Goal: Task Accomplishment & Management: Use online tool/utility

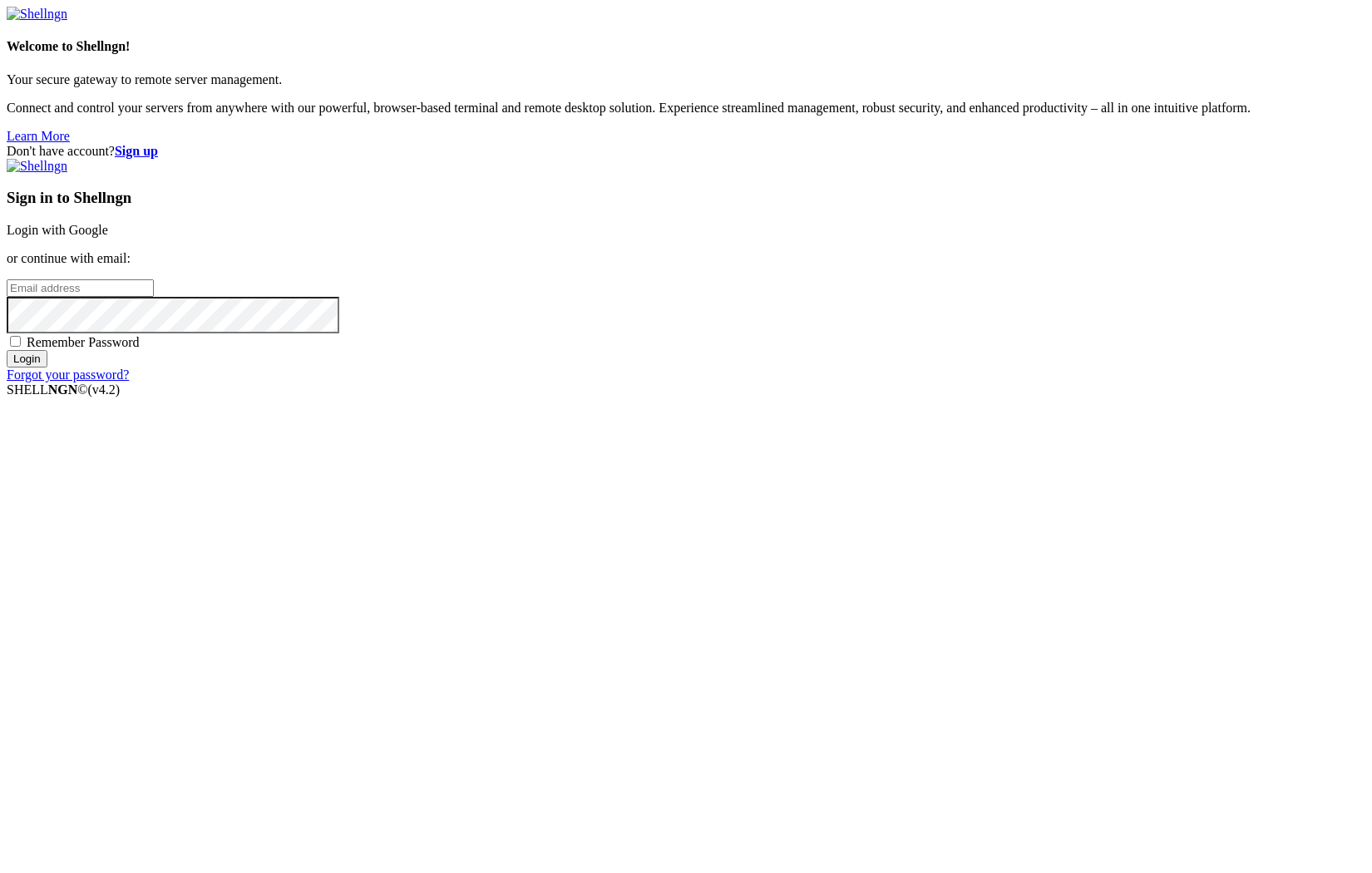
type input "[PERSON_NAME][EMAIL_ADDRESS][DOMAIN_NAME]"
click at [47, 367] on input "Login" at bounding box center [26, 358] width 41 height 17
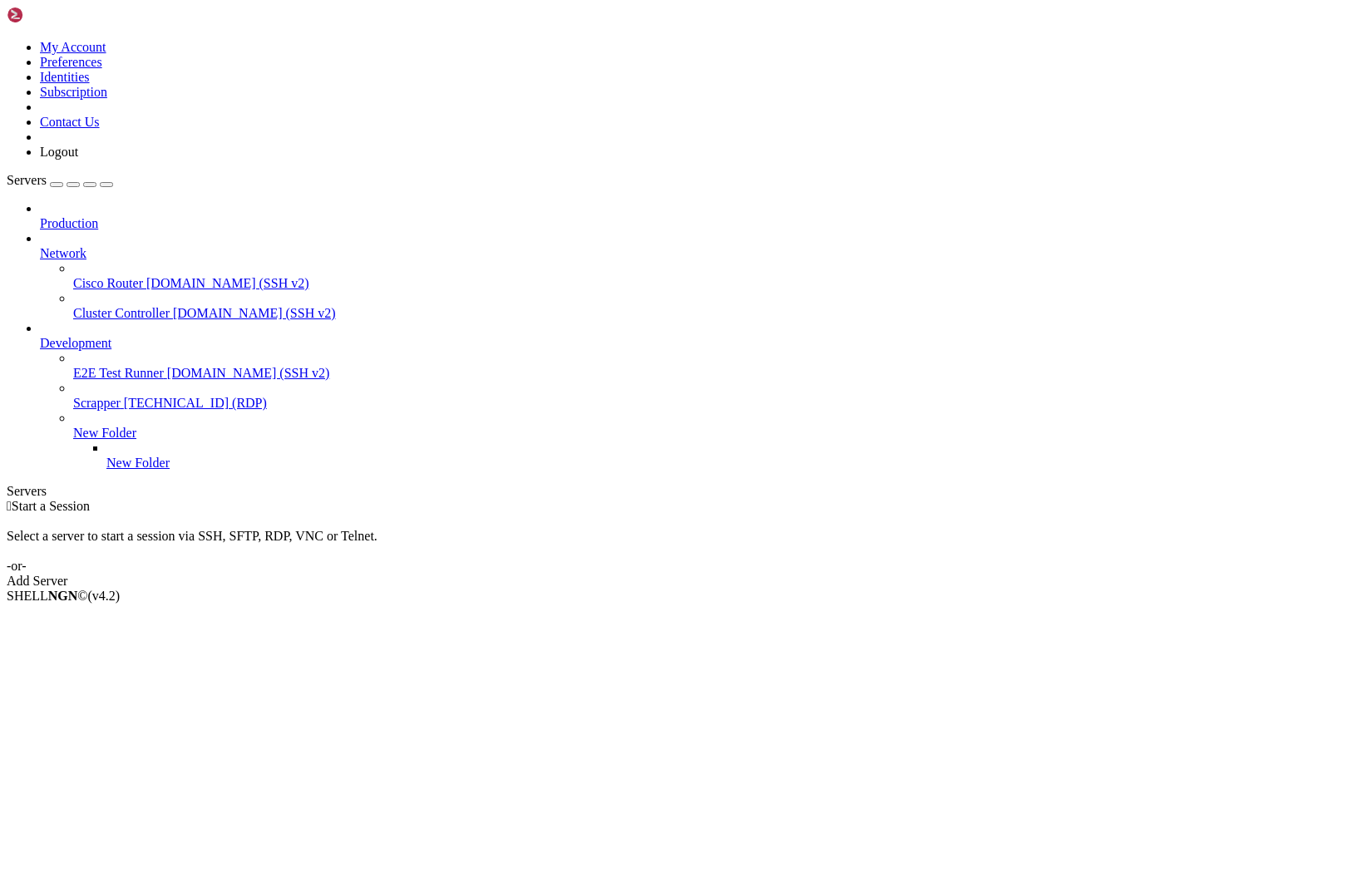
click at [87, 246] on span "Network" at bounding box center [62, 253] width 46 height 14
click at [114, 276] on span "Cisco Router" at bounding box center [108, 283] width 70 height 14
click at [102, 336] on span "Development" at bounding box center [75, 343] width 71 height 14
click at [98, 216] on span "Production" at bounding box center [69, 223] width 58 height 14
click at [103, 276] on link "Cisco Router [DOMAIN_NAME] (SSH v2)" at bounding box center [719, 283] width 1292 height 15
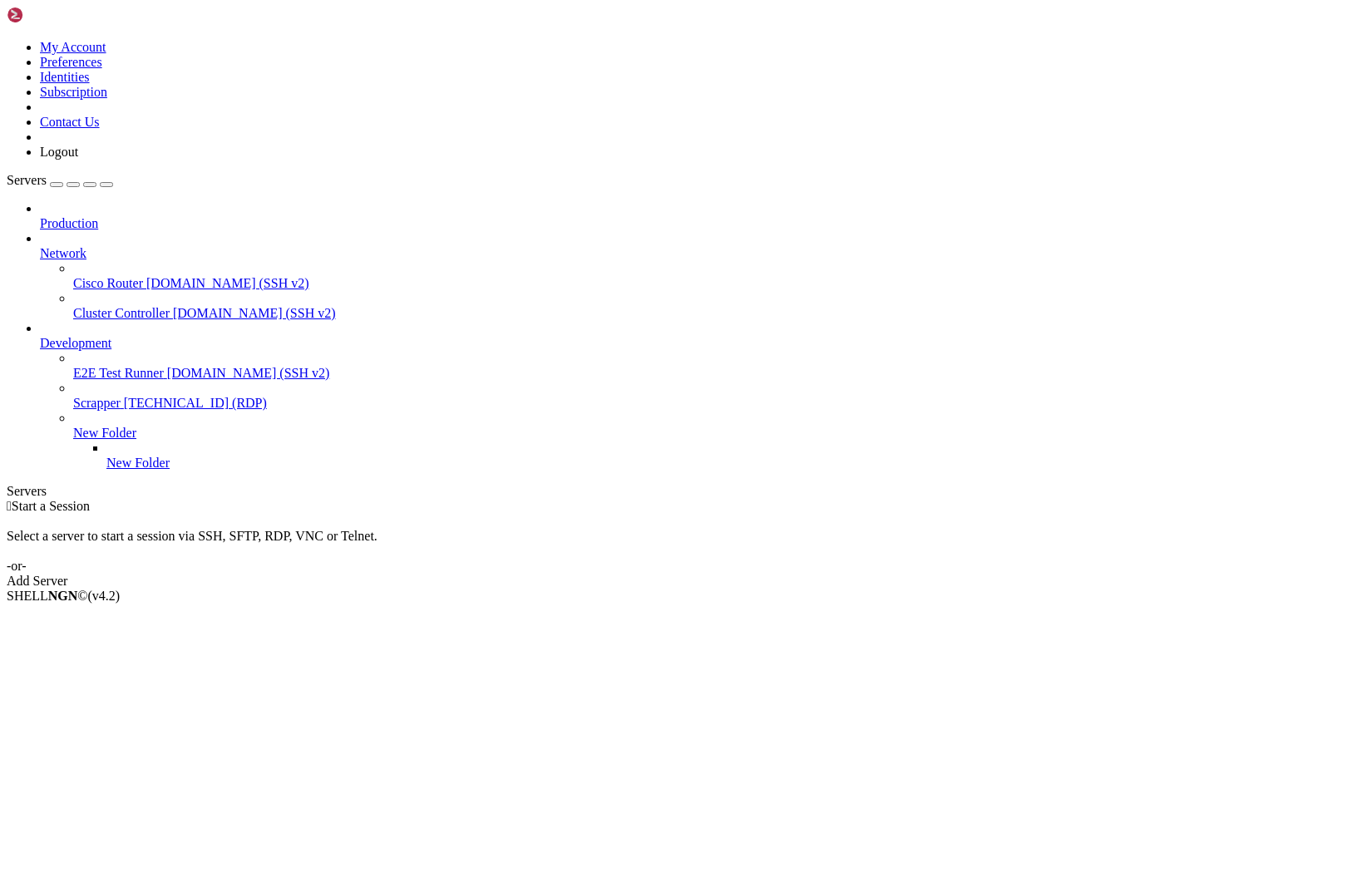
click at [87, 246] on span "Network" at bounding box center [62, 253] width 46 height 14
click at [791, 574] on div "Add Server" at bounding box center [686, 581] width 1359 height 15
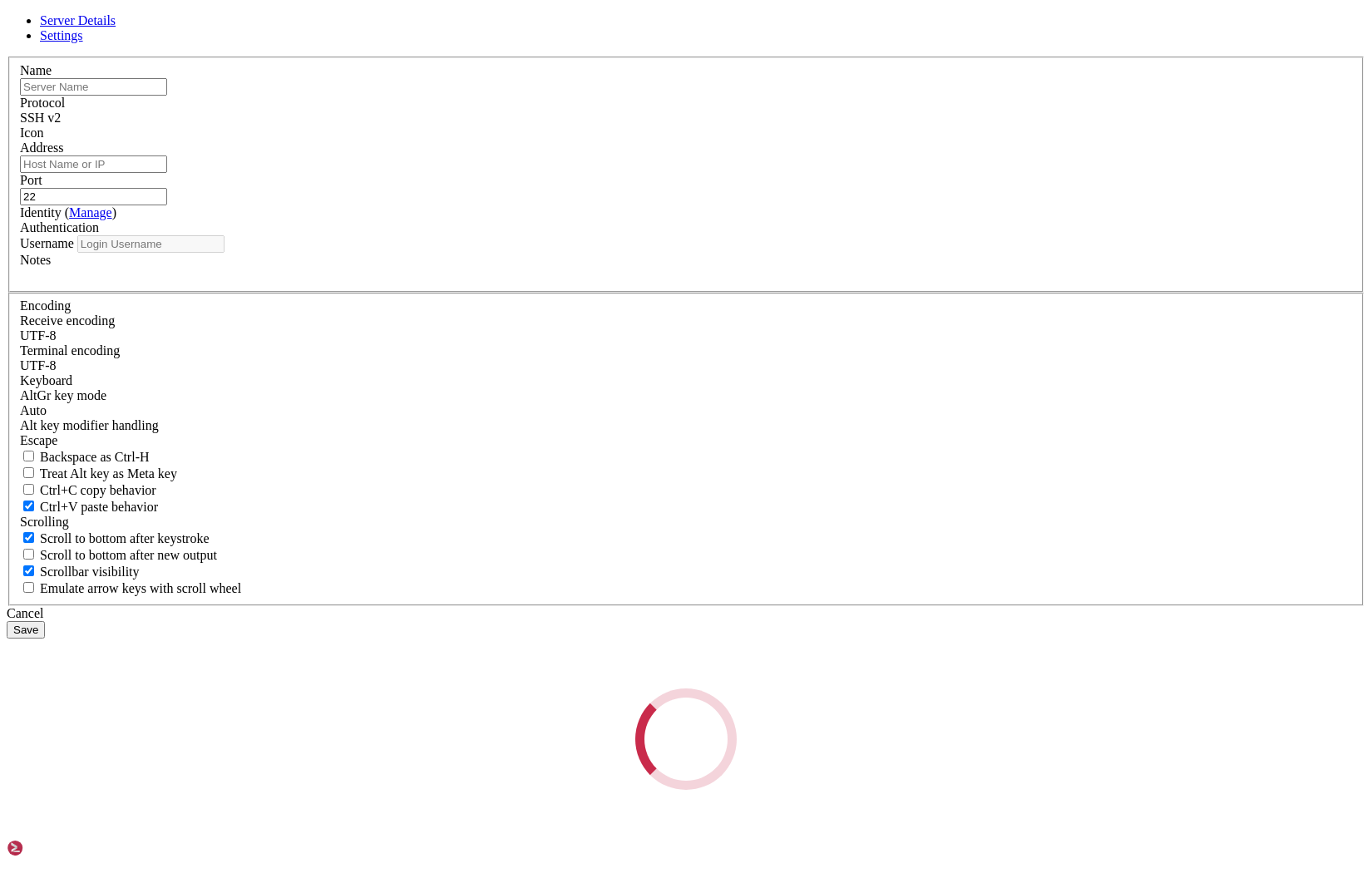
type input "[PERSON_NAME][EMAIL_ADDRESS][DOMAIN_NAME]"
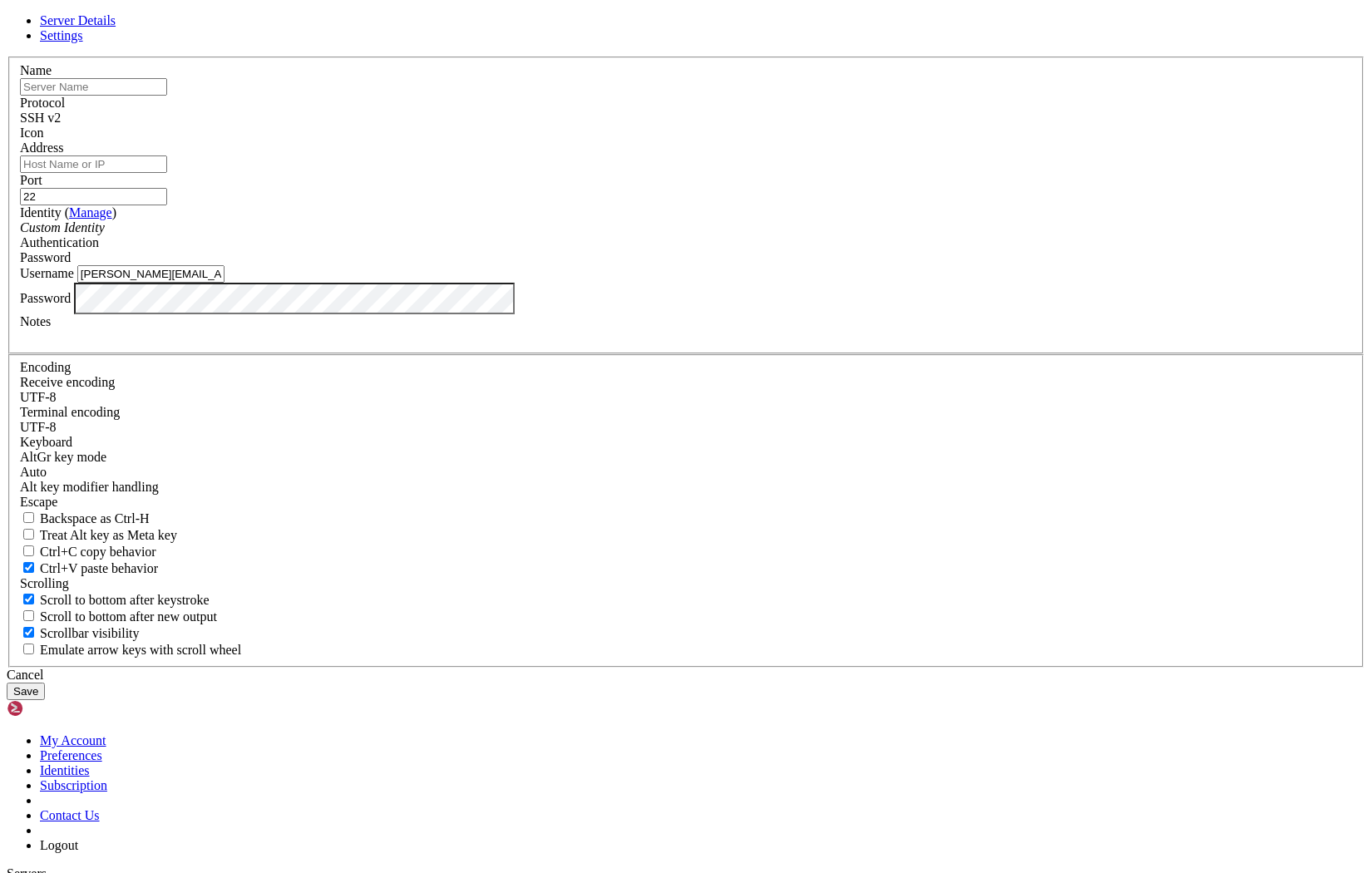
click at [697, 234] on div "Name Protocol SSH v2 Icon Address Port 22 ( Manage )" at bounding box center [686, 361] width 1359 height 611
click at [711, 156] on div "Server Details Settings Name Protocol SSH v2 Icon" at bounding box center [686, 356] width 1359 height 687
click at [6, 56] on icon at bounding box center [6, 56] width 0 height 0
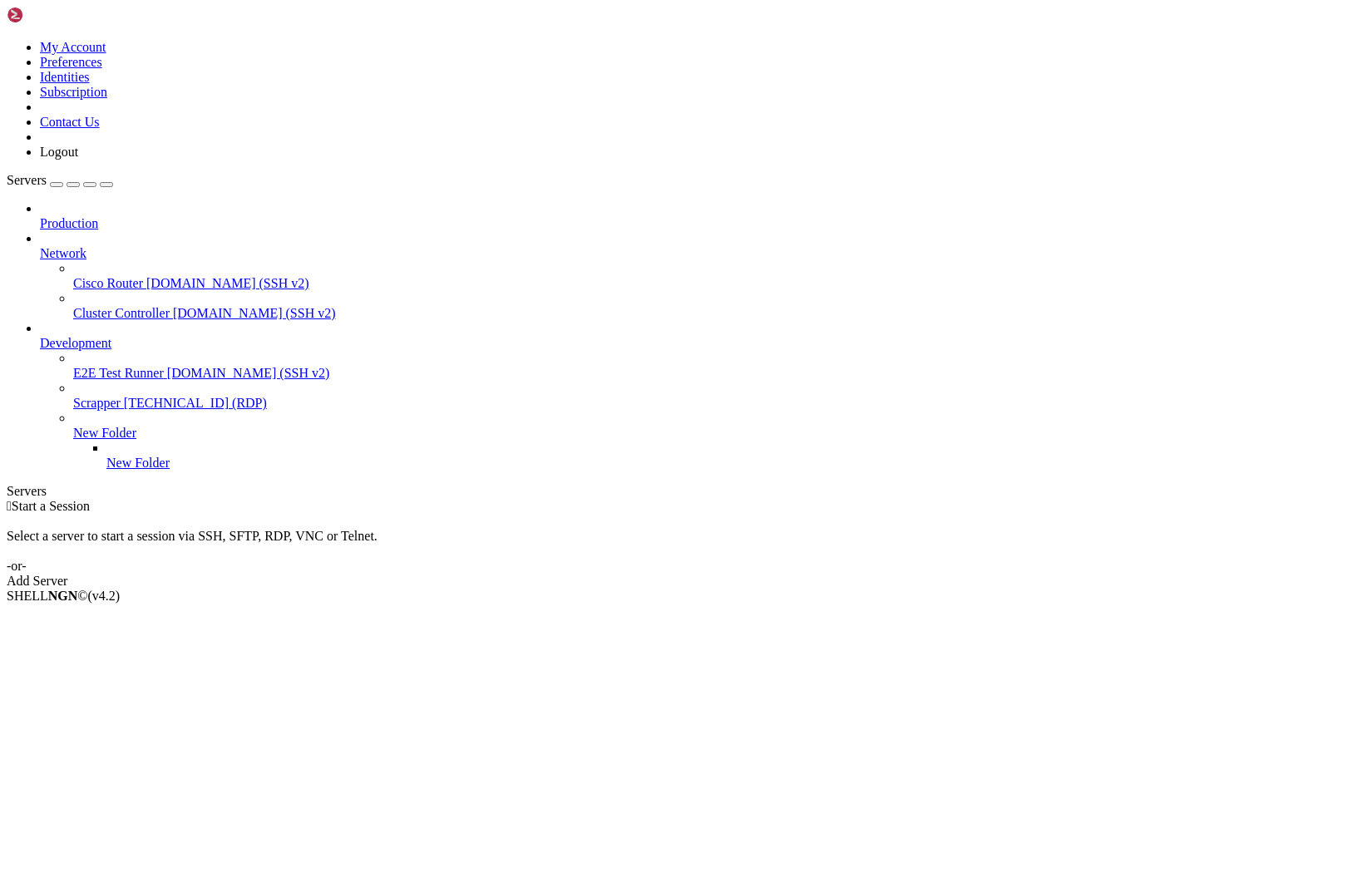
click at [173, 306] on span "[DOMAIN_NAME] (SSH v2)" at bounding box center [254, 313] width 163 height 14
click at [147, 276] on span "[DOMAIN_NAME] (SSH v2)" at bounding box center [228, 283] width 163 height 14
click at [95, 336] on span "Development" at bounding box center [75, 343] width 71 height 14
click at [124, 395] on span "[TECHNICAL_ID] (RDP)" at bounding box center [195, 403] width 143 height 14
click at [94, 216] on span "Production" at bounding box center [69, 223] width 58 height 14
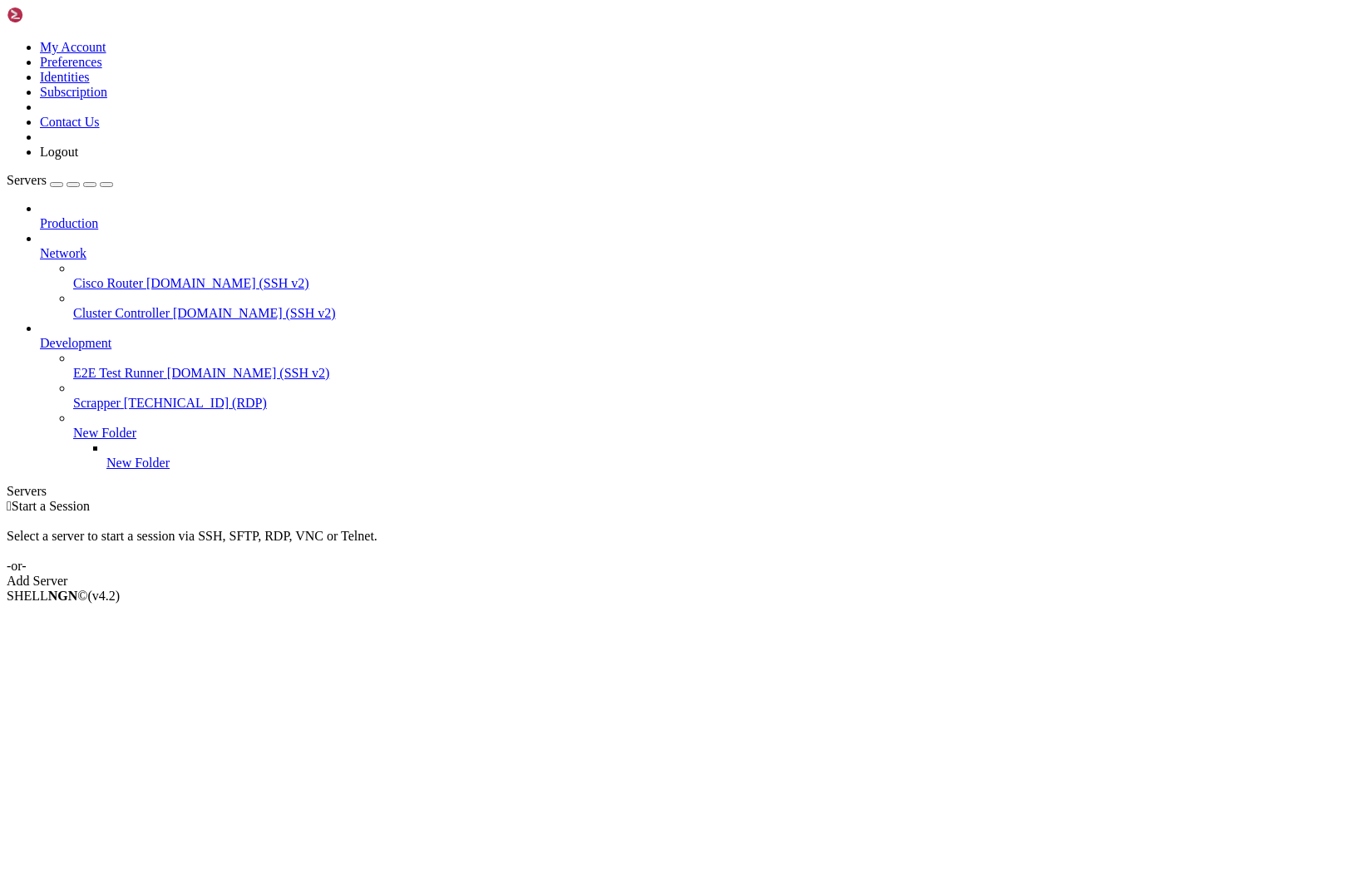
click at [87, 246] on span "Network" at bounding box center [62, 253] width 46 height 14
click at [173, 306] on span "[DOMAIN_NAME] (SSH v2)" at bounding box center [254, 313] width 163 height 14
